Goal: Task Accomplishment & Management: Manage account settings

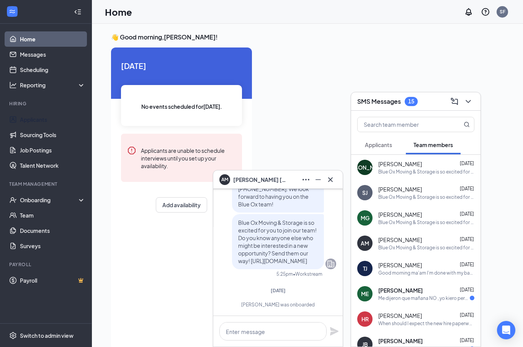
click at [40, 119] on link "Applicants" at bounding box center [52, 119] width 65 height 15
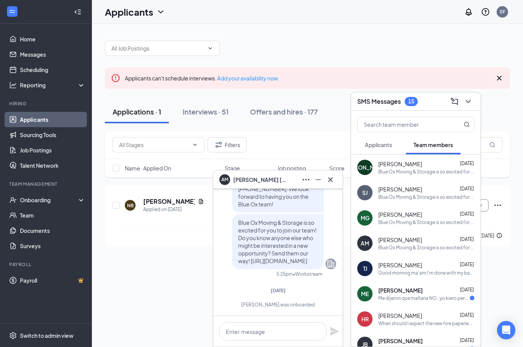
click at [331, 182] on icon "Cross" at bounding box center [330, 179] width 9 height 9
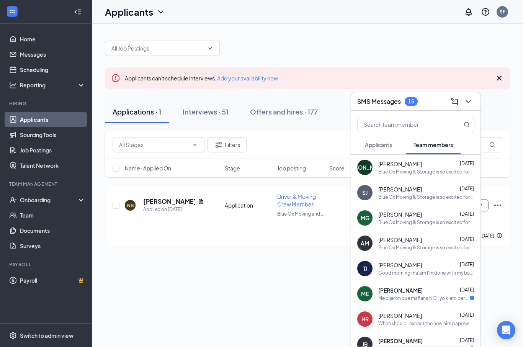
click at [474, 102] on button at bounding box center [468, 101] width 12 height 12
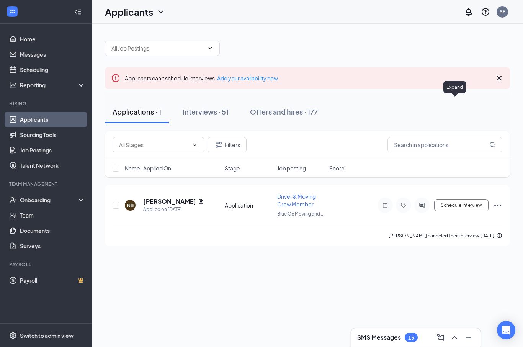
click at [169, 47] on input "text" at bounding box center [157, 48] width 93 height 8
click at [403, 55] on div "General Labor - Mover (Blue Ox Moving and Storage) Driver & Moving Crew Member …" at bounding box center [307, 44] width 405 height 23
click at [422, 146] on input "text" at bounding box center [444, 144] width 115 height 15
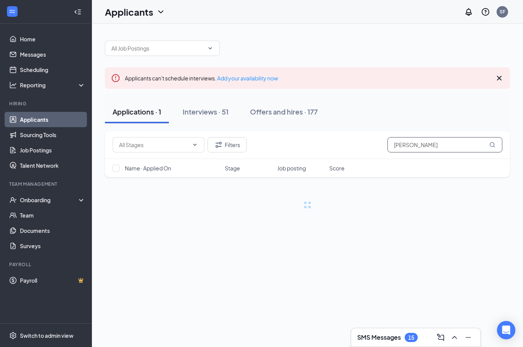
type input "[PERSON_NAME]"
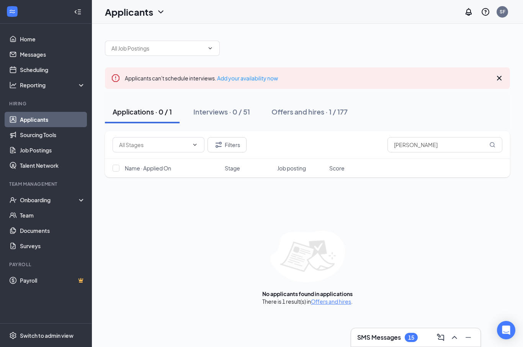
click at [341, 300] on link "Offers and hires" at bounding box center [331, 301] width 40 height 7
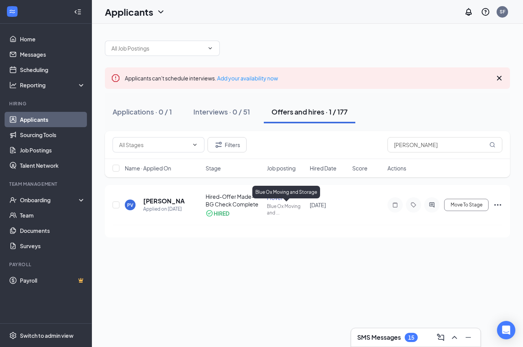
click at [348, 213] on div "PV [PERSON_NAME] Applied on [DATE] Hired-Offer Made-BG Check Complete HIRED Mov…" at bounding box center [306, 208] width 389 height 32
click at [501, 201] on icon "Ellipses" at bounding box center [497, 204] width 9 height 9
click at [222, 208] on div "Hired-Offer Made-BG Check Complete HIRED" at bounding box center [233, 204] width 57 height 24
click at [280, 200] on div "Mover" at bounding box center [286, 198] width 38 height 8
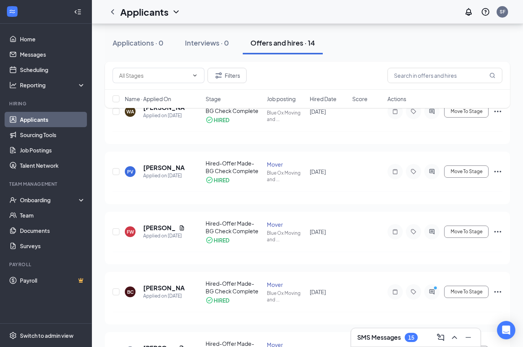
scroll to position [111, 0]
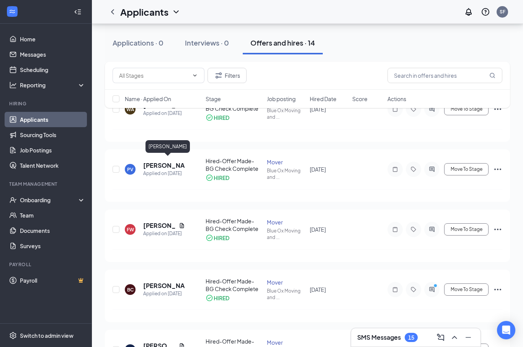
click at [160, 148] on div "[PERSON_NAME]" at bounding box center [167, 146] width 44 height 13
click at [469, 187] on div "PV [PERSON_NAME] Applied on [DATE] Hired-Offer Made-BG Check Complete HIRED Mov…" at bounding box center [306, 173] width 389 height 32
click at [498, 167] on icon "Ellipses" at bounding box center [497, 169] width 9 height 9
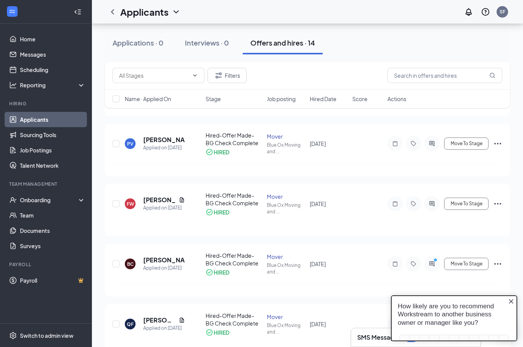
scroll to position [0, 0]
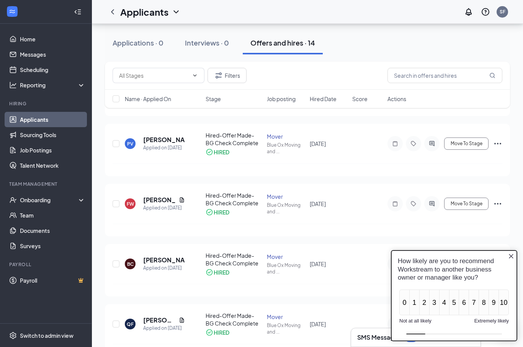
click at [512, 256] on icon "Close button" at bounding box center [511, 256] width 6 height 6
